Goal: Transaction & Acquisition: Purchase product/service

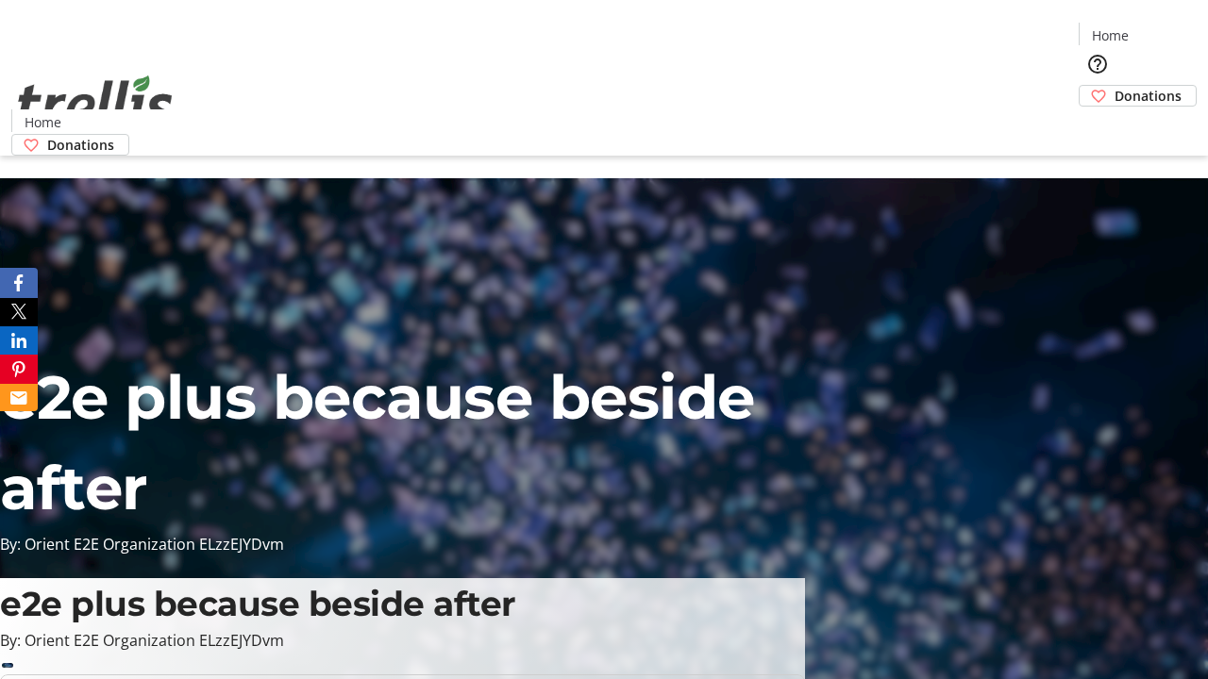
click at [1115, 86] on span "Donations" at bounding box center [1148, 96] width 67 height 20
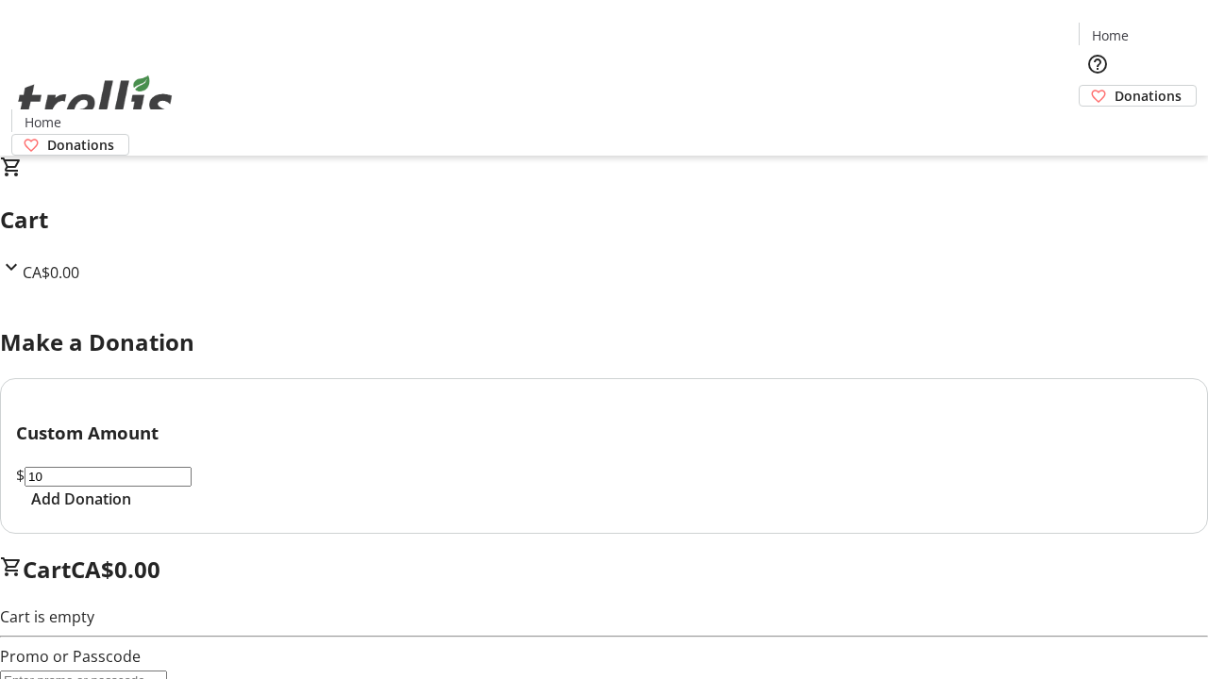
click at [131, 511] on span "Add Donation" at bounding box center [81, 499] width 100 height 23
